Goal: Information Seeking & Learning: Learn about a topic

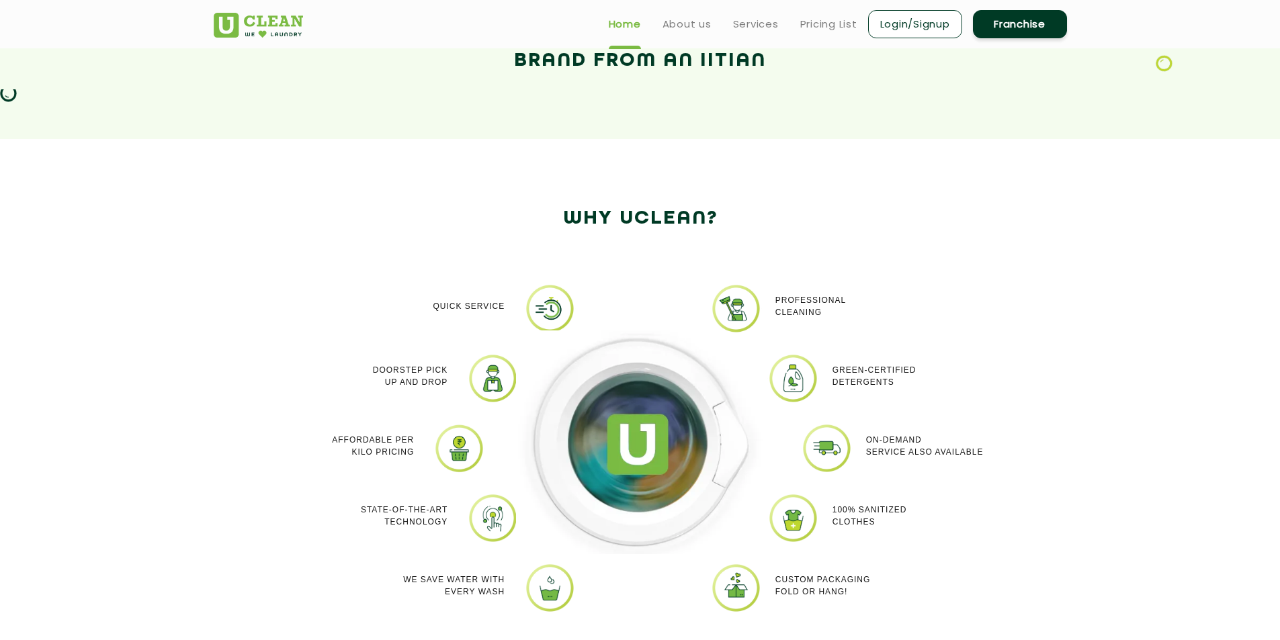
scroll to position [873, 0]
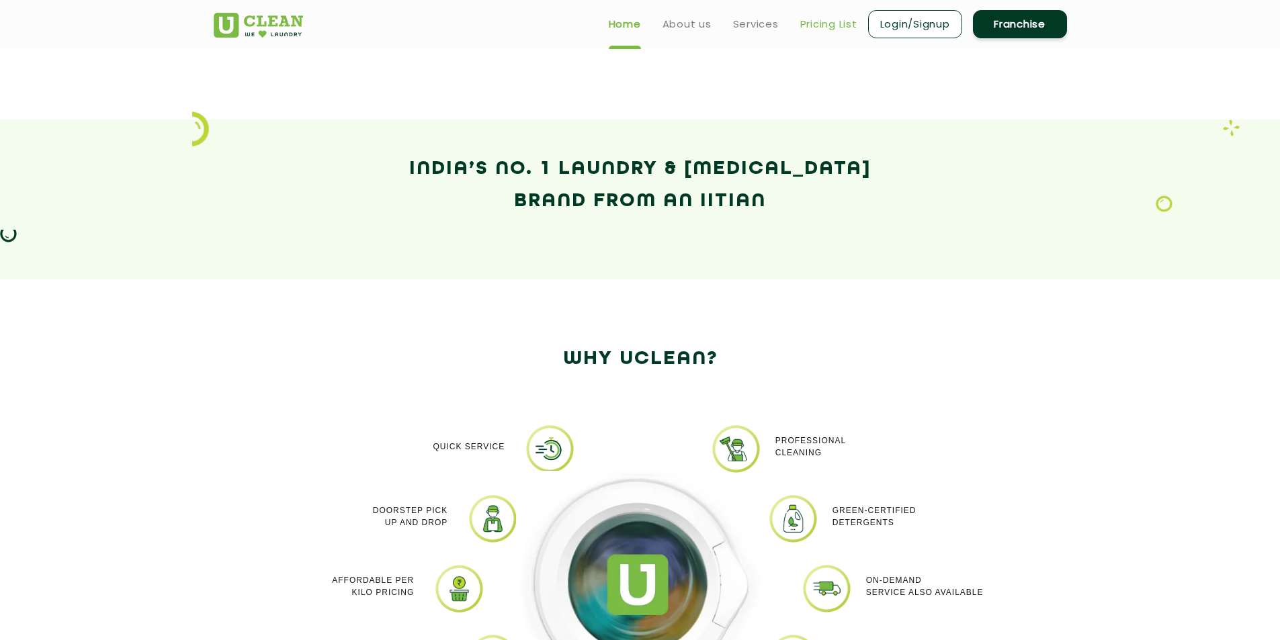
click at [820, 29] on link "Pricing List" at bounding box center [828, 24] width 57 height 16
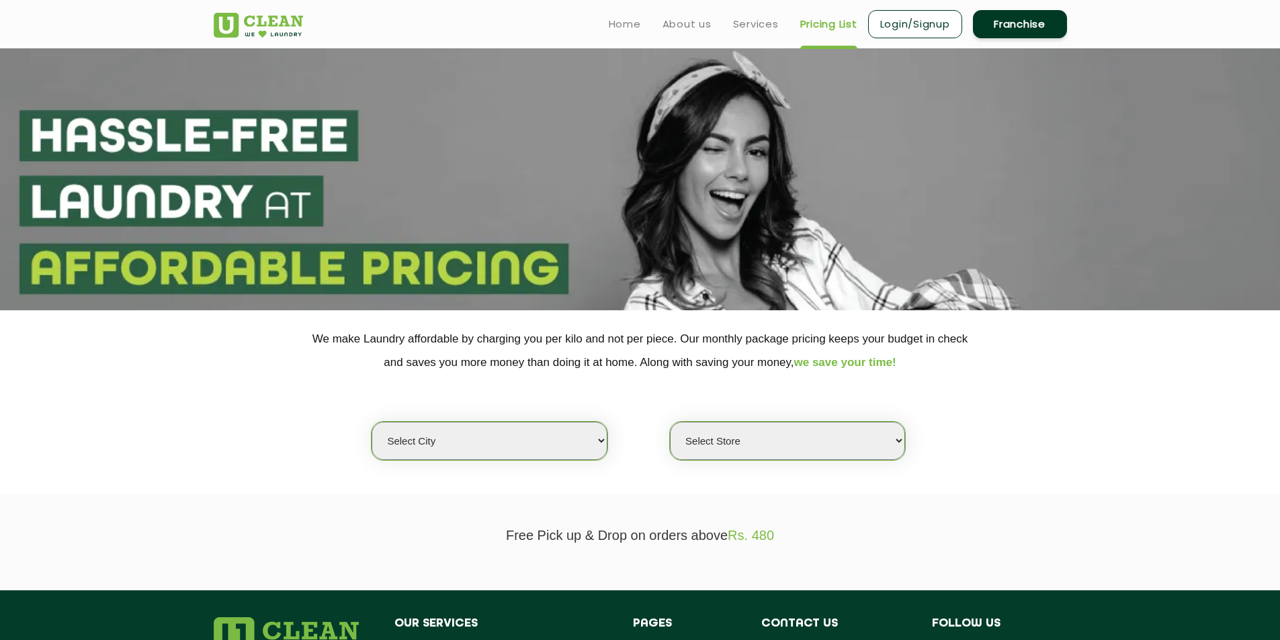
click at [596, 440] on select "Select city [GEOGRAPHIC_DATA] [GEOGRAPHIC_DATA] [GEOGRAPHIC_DATA] [GEOGRAPHIC_D…" at bounding box center [488, 441] width 235 height 38
select select "2"
click at [371, 422] on select "Select city [GEOGRAPHIC_DATA] [GEOGRAPHIC_DATA] [GEOGRAPHIC_DATA] [GEOGRAPHIC_D…" at bounding box center [488, 441] width 235 height 38
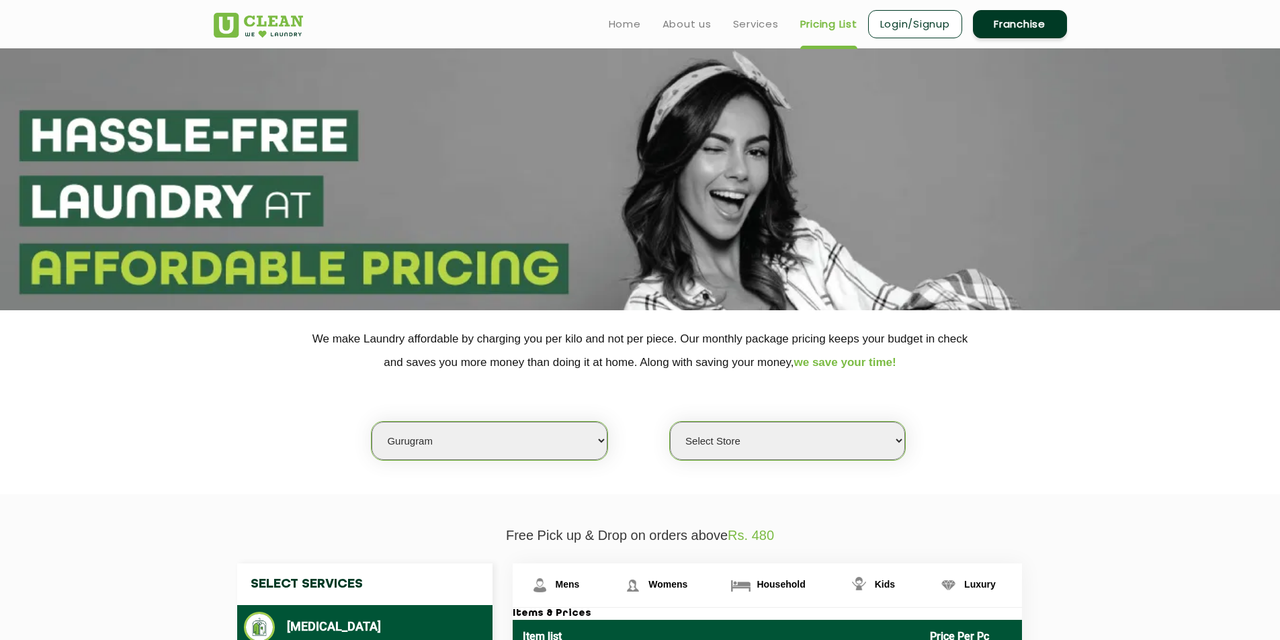
click at [895, 435] on select "Select Store [GEOGRAPHIC_DATA] Sector 66 [GEOGRAPHIC_DATA] Phase [GEOGRAPHIC_DA…" at bounding box center [787, 441] width 235 height 38
click at [893, 441] on select "Select Store [GEOGRAPHIC_DATA] Sector 66 [GEOGRAPHIC_DATA] Phase [GEOGRAPHIC_DA…" at bounding box center [787, 441] width 235 height 38
select select "374"
click at [670, 422] on select "Select Store [GEOGRAPHIC_DATA] Sector 66 [GEOGRAPHIC_DATA] Phase [GEOGRAPHIC_DA…" at bounding box center [787, 441] width 235 height 38
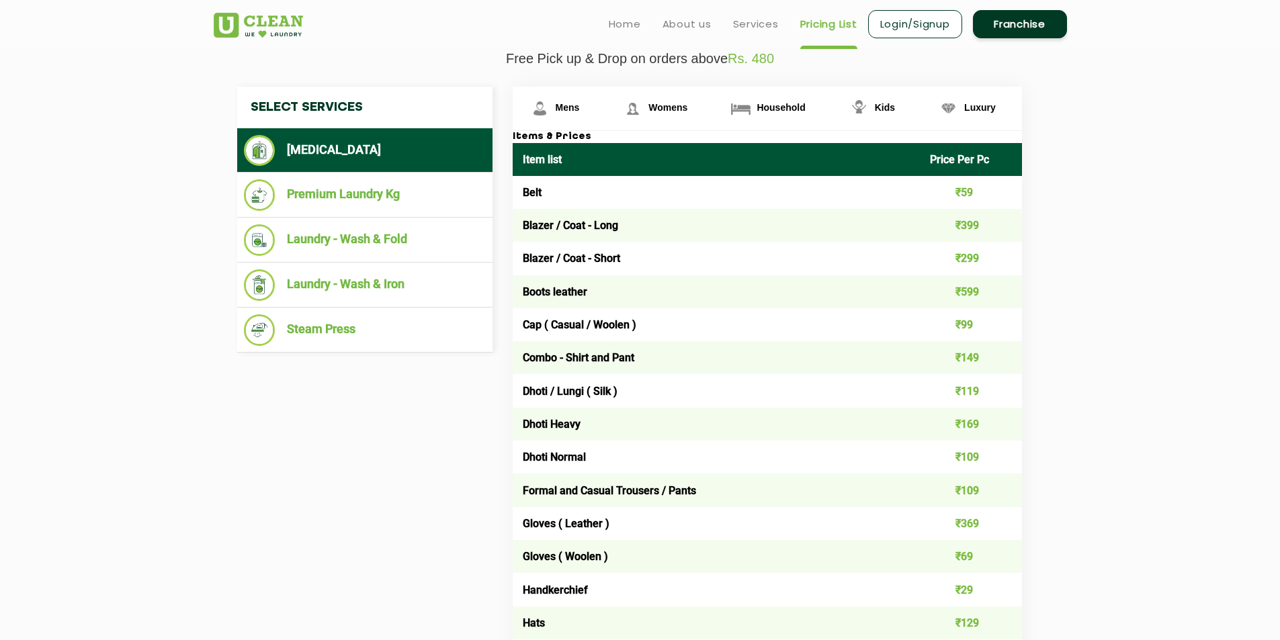
scroll to position [470, 0]
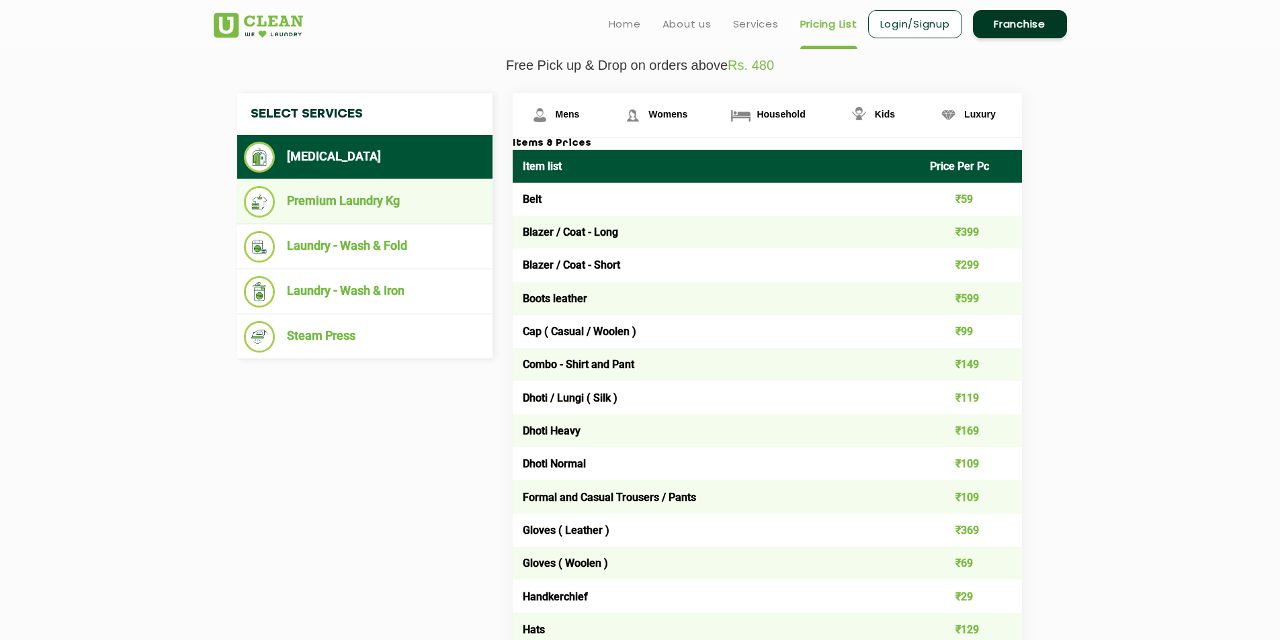
click at [300, 210] on li "Premium Laundry Kg" at bounding box center [365, 202] width 242 height 32
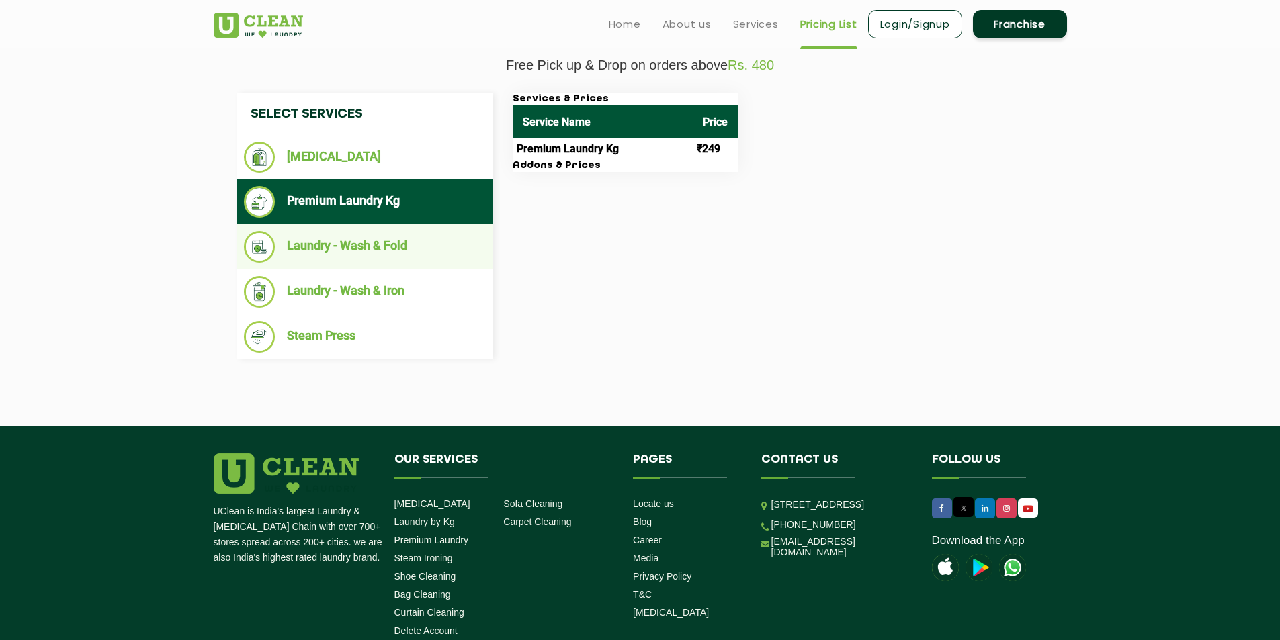
click at [315, 240] on li "Laundry - Wash & Fold" at bounding box center [365, 247] width 242 height 32
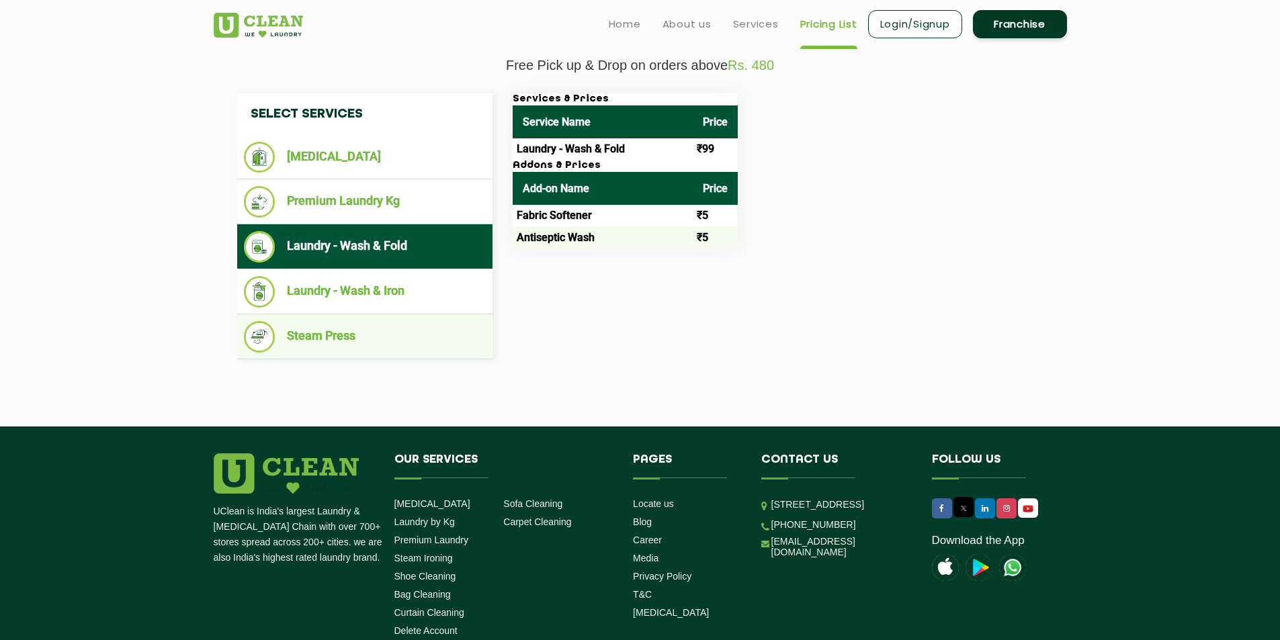
click at [308, 324] on li "Steam Press" at bounding box center [365, 337] width 242 height 32
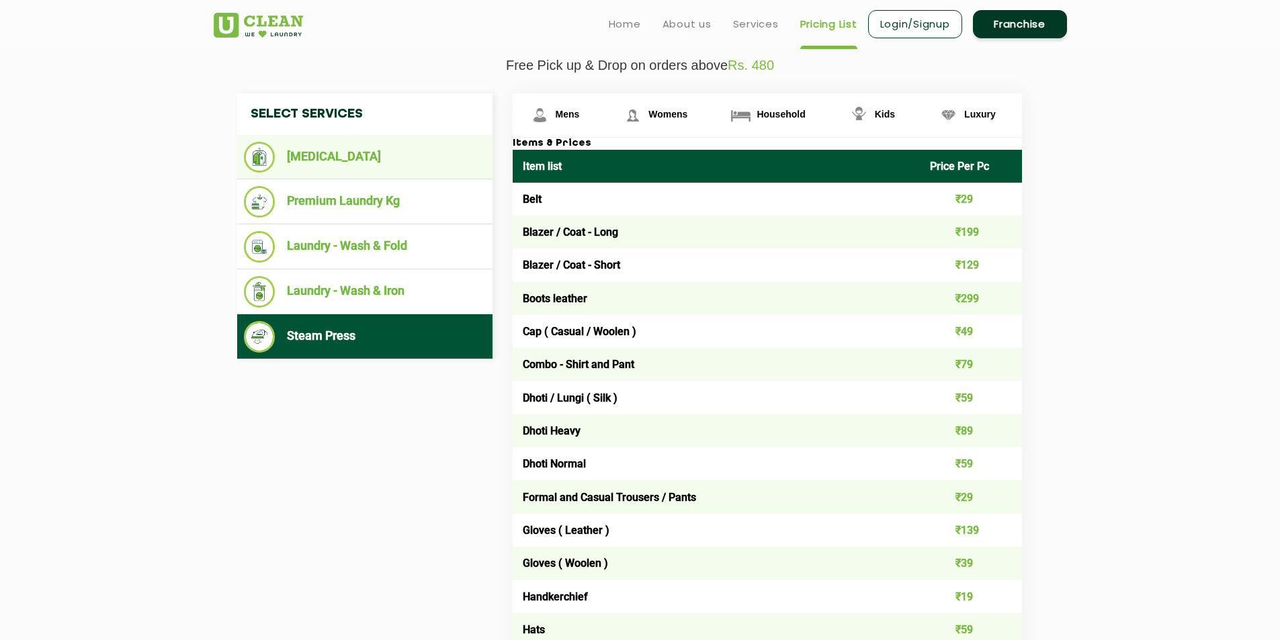
click at [316, 150] on li "[MEDICAL_DATA]" at bounding box center [365, 157] width 242 height 31
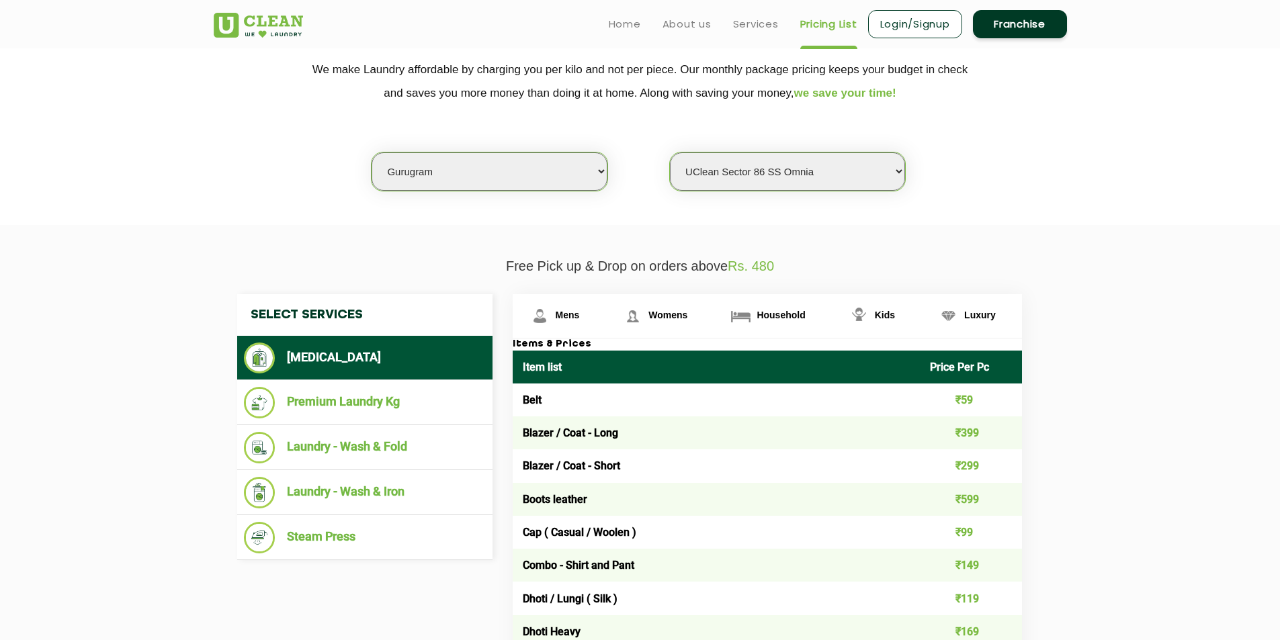
scroll to position [0, 0]
